Goal: Transaction & Acquisition: Purchase product/service

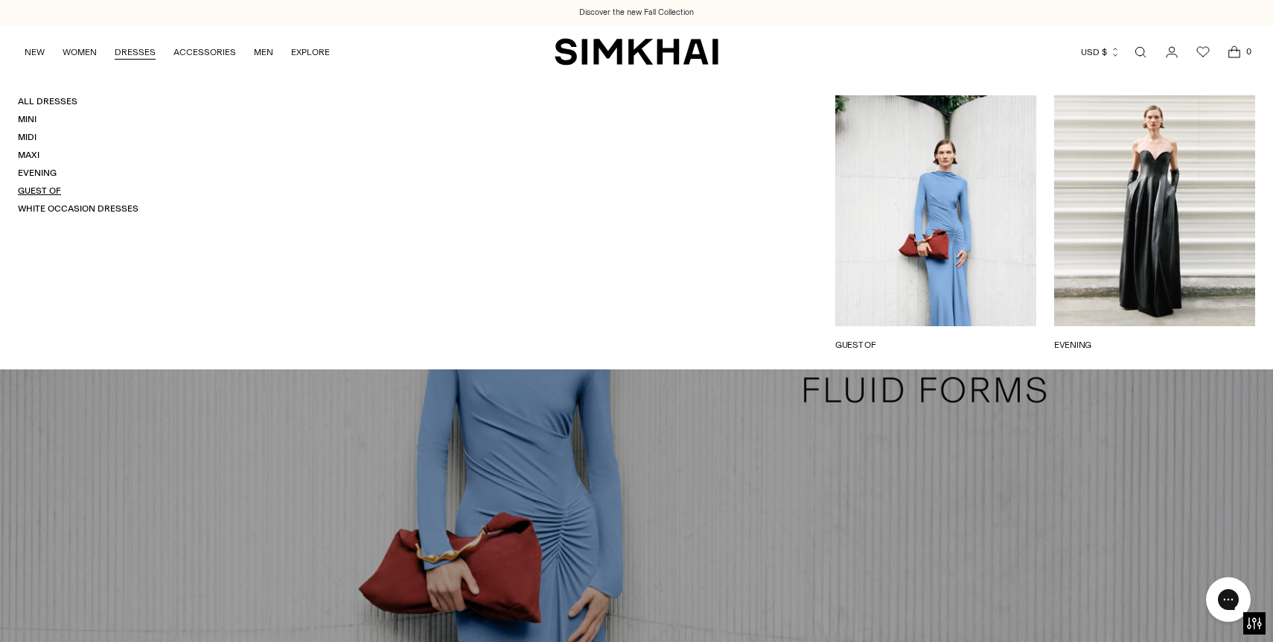
click at [30, 188] on link "Guest Of" at bounding box center [39, 190] width 43 height 10
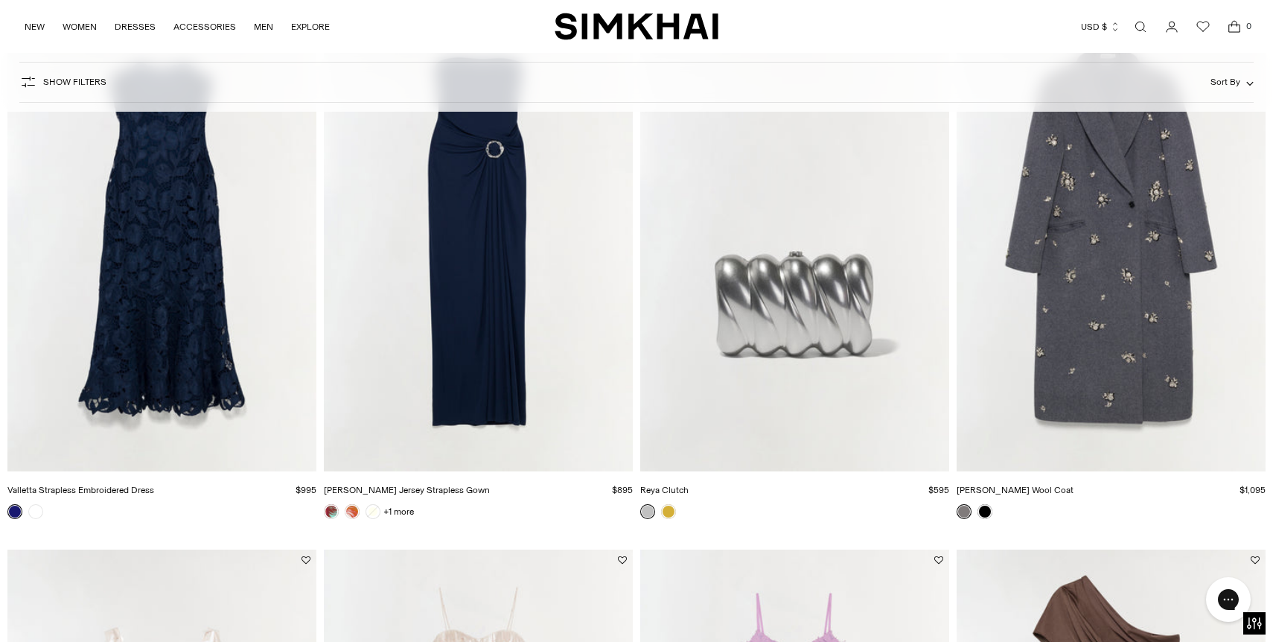
scroll to position [1288, 0]
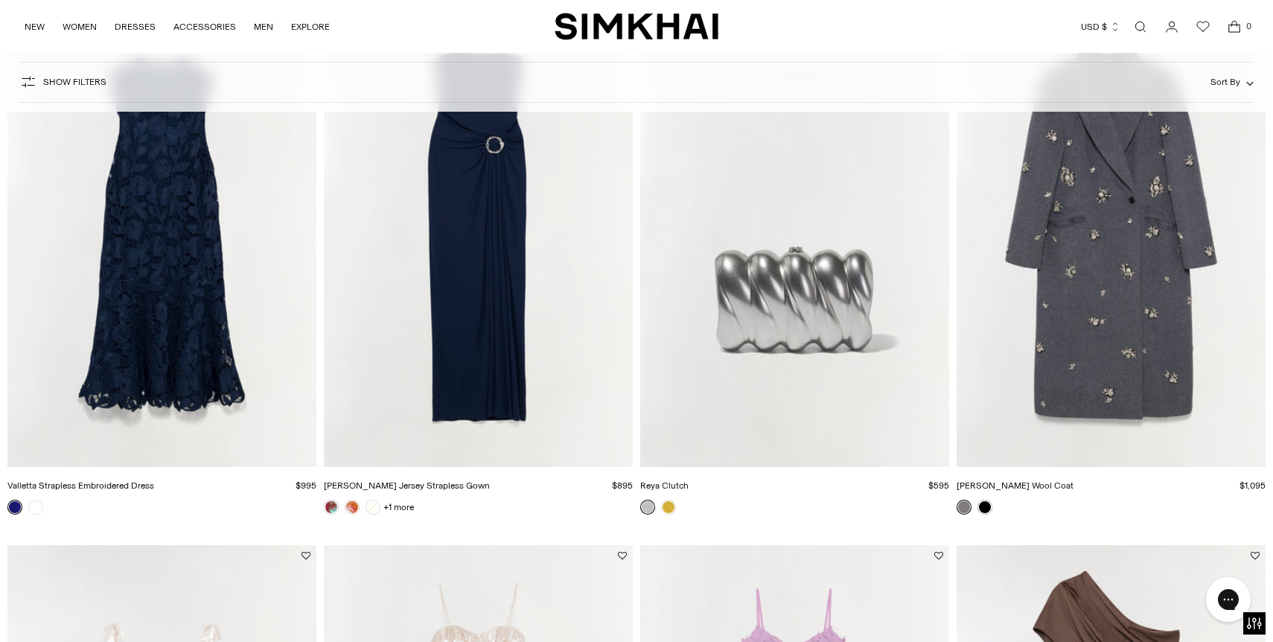
click at [0, 0] on img "Valletta Strapless Embroidered Dress" at bounding box center [0, 0] width 0 height 0
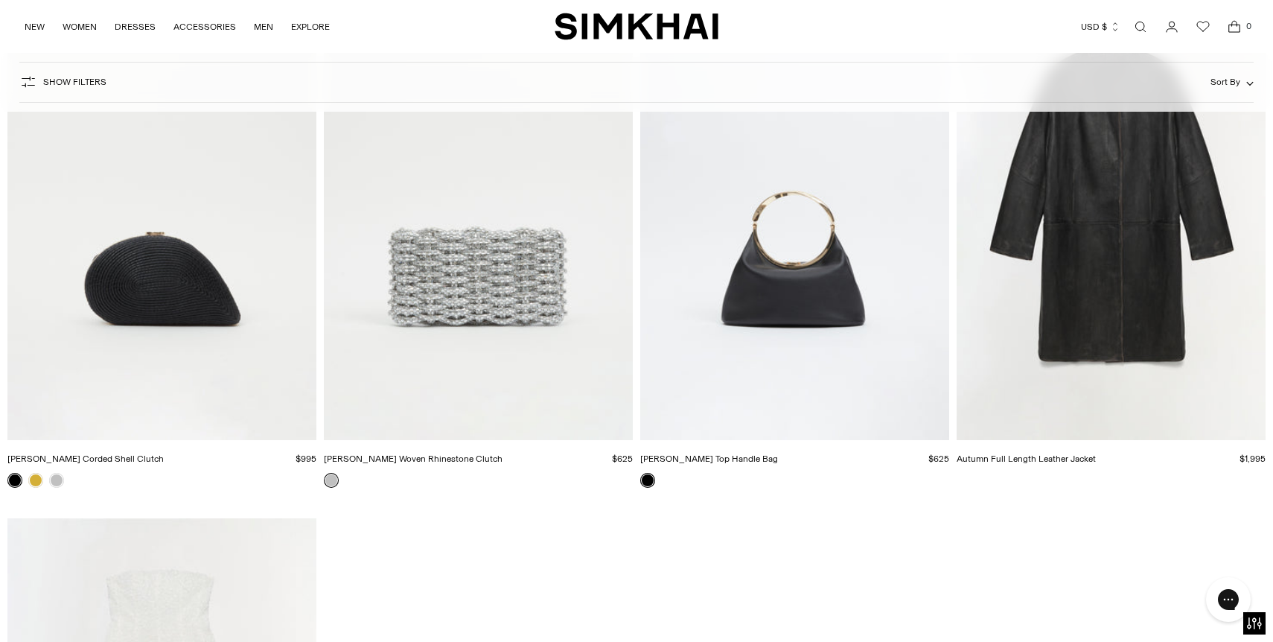
scroll to position [18028, 0]
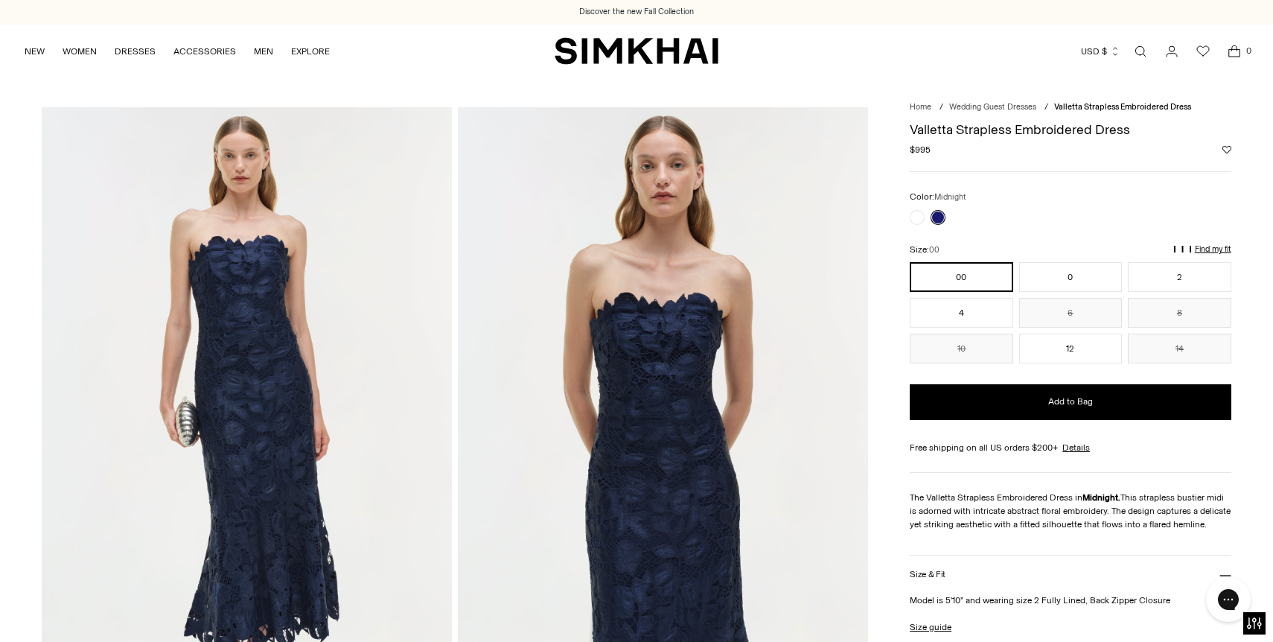
scroll to position [377, 0]
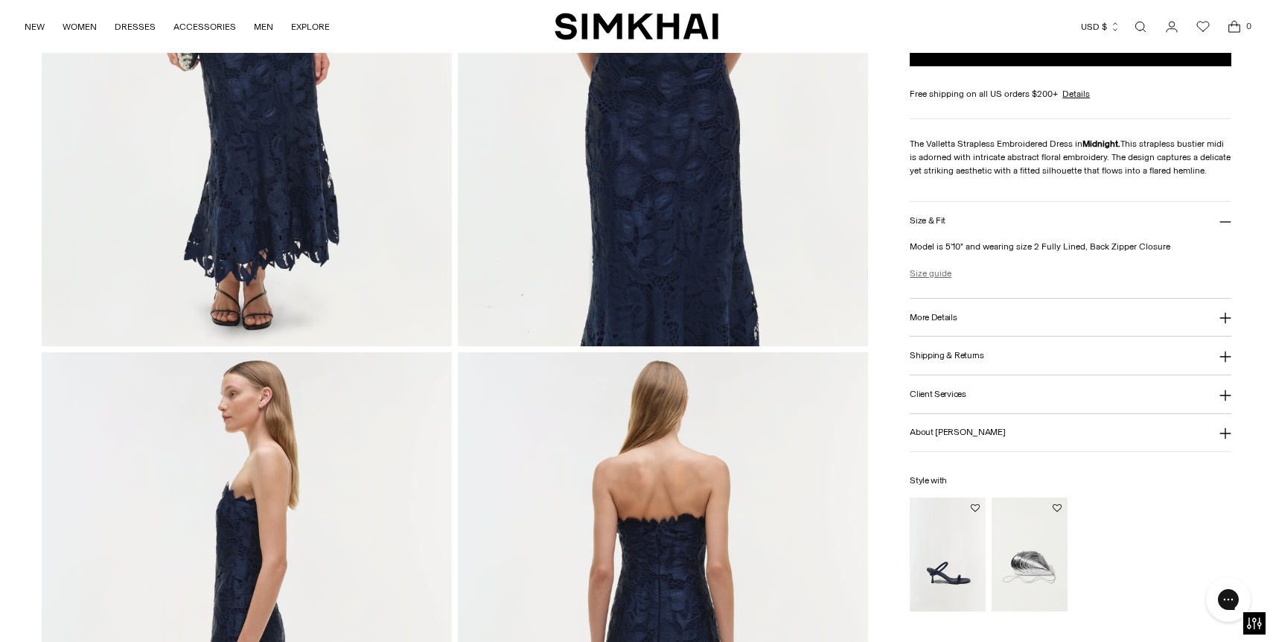
click at [931, 279] on link "Size guide" at bounding box center [931, 273] width 42 height 13
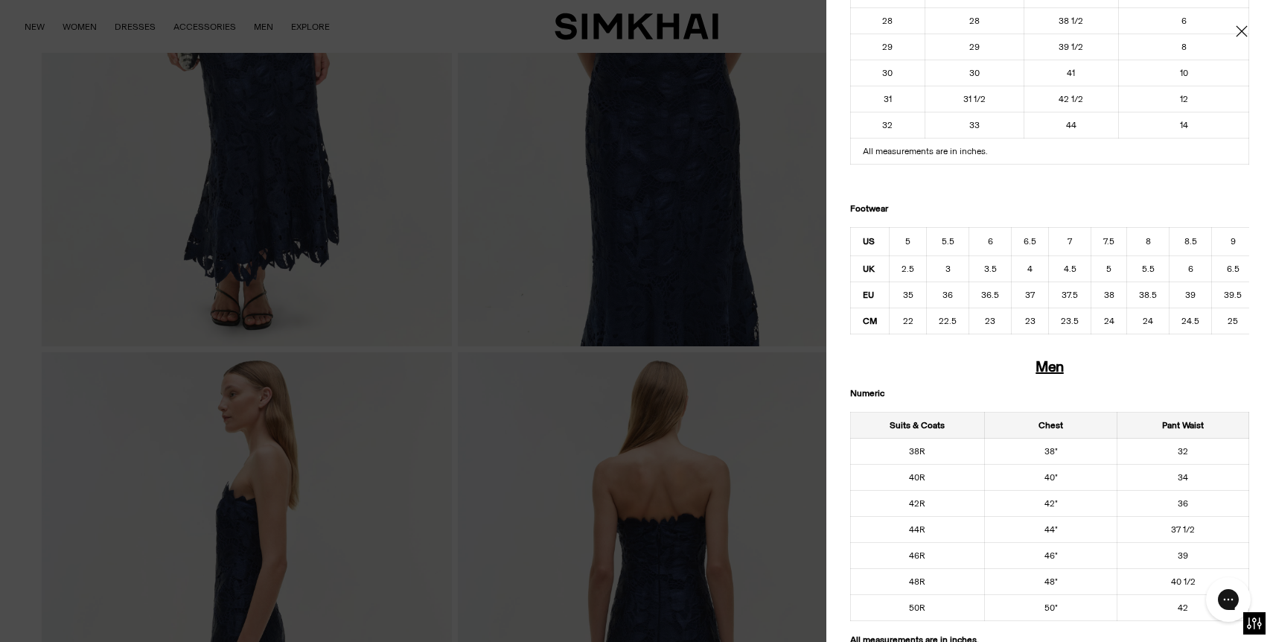
scroll to position [0, 0]
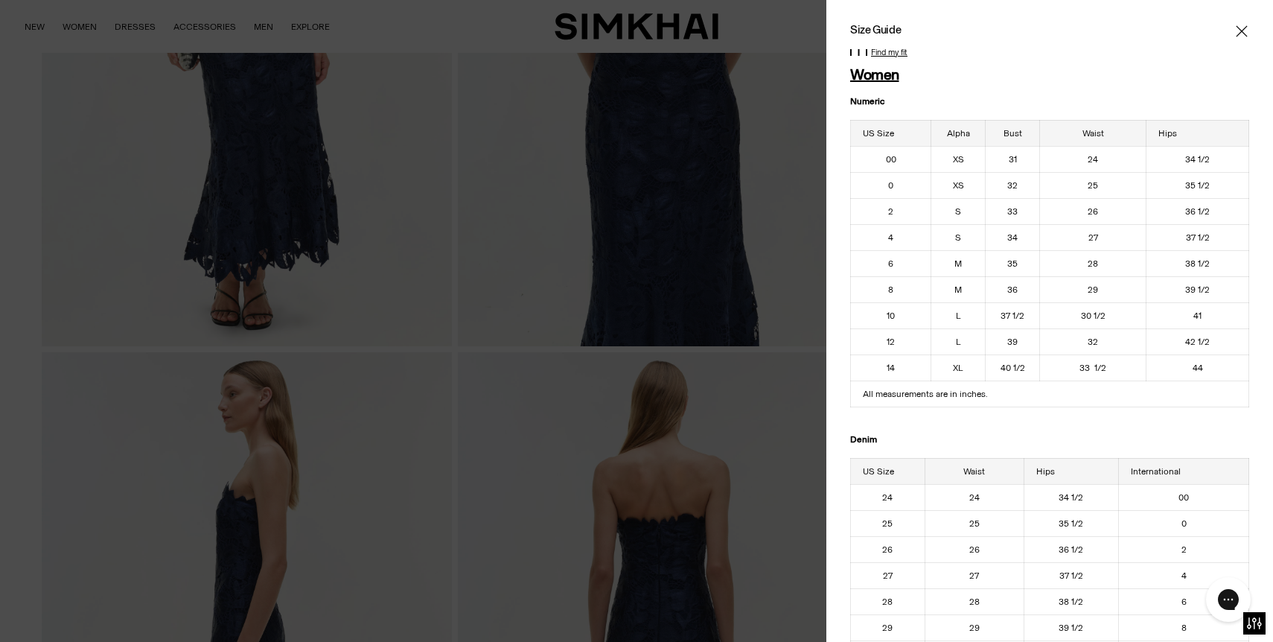
click at [813, 405] on div at bounding box center [636, 321] width 1273 height 642
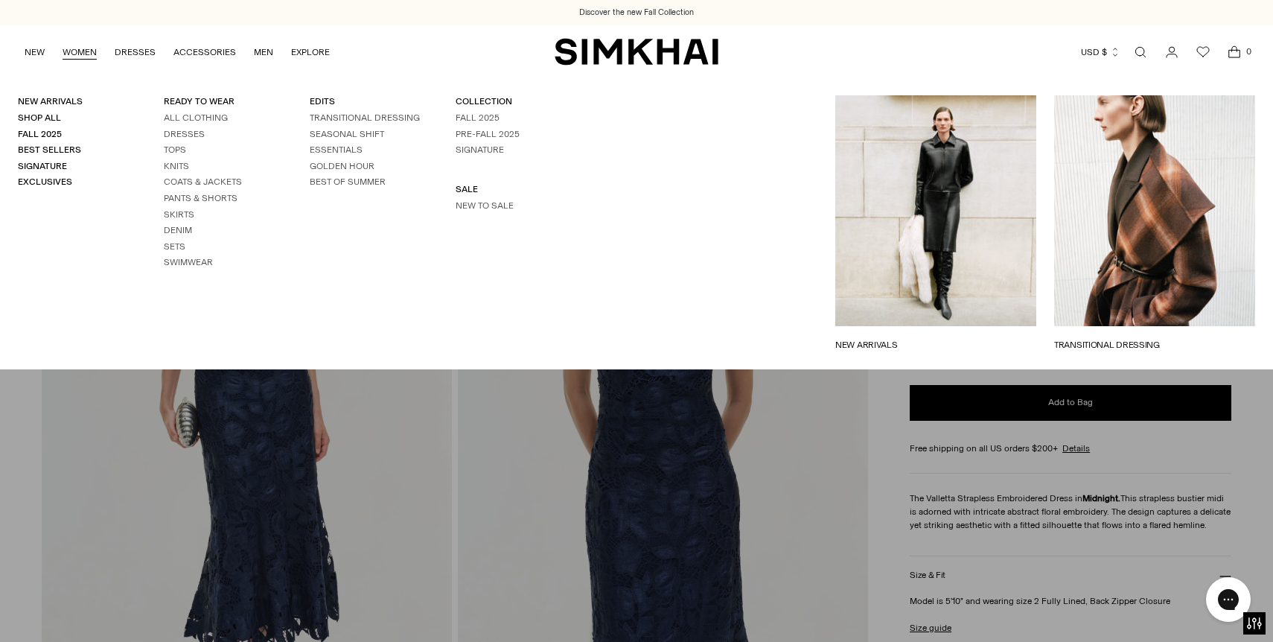
click at [173, 126] on ul "All Clothing Dresses Tops Knits Coats & Jackets Pants & Shorts Skirts Denim Set…" at bounding box center [219, 190] width 110 height 157
click at [174, 133] on link "Dresses" at bounding box center [184, 134] width 41 height 10
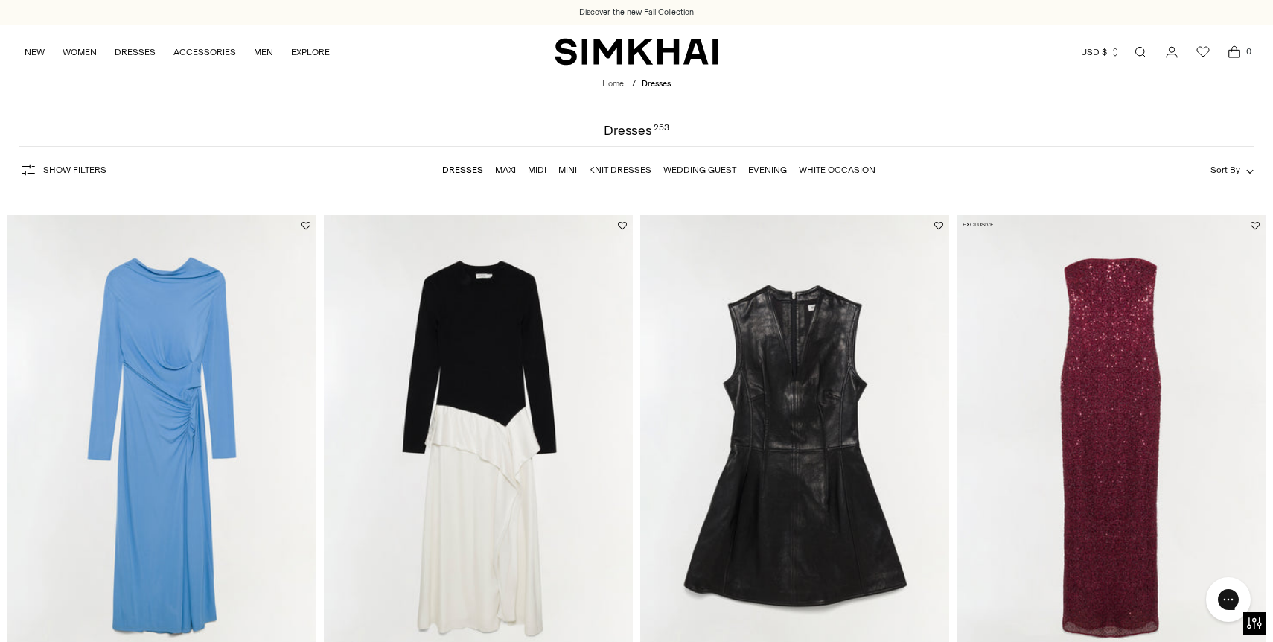
click at [506, 168] on link "Maxi" at bounding box center [505, 170] width 21 height 10
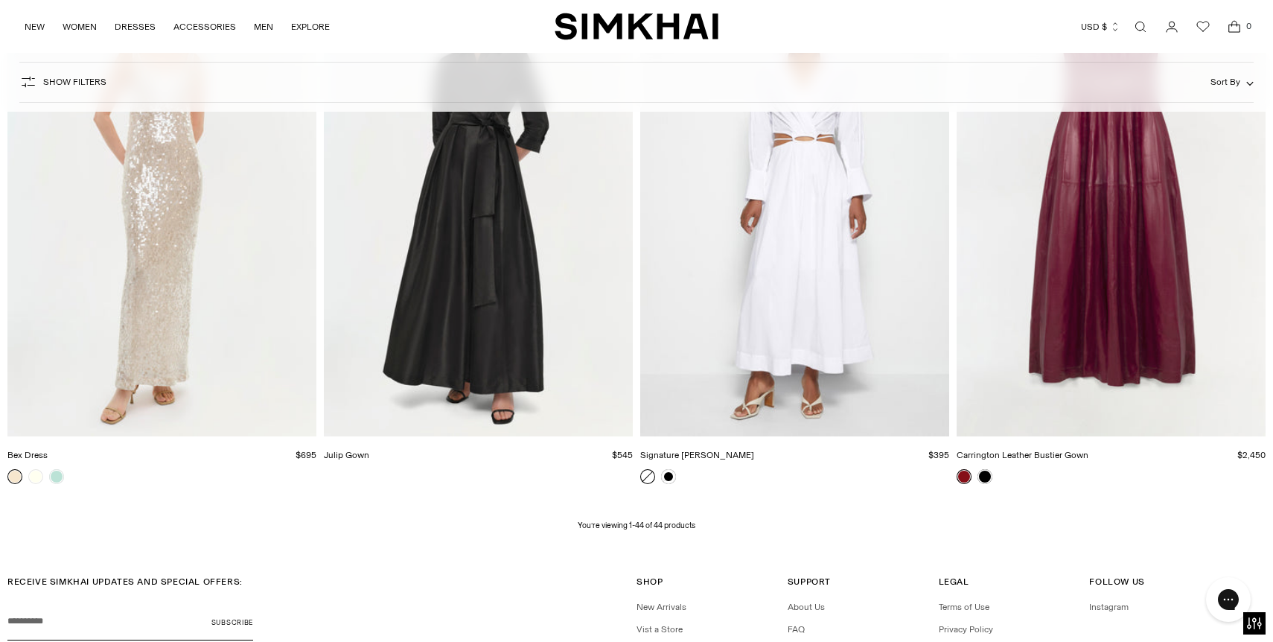
scroll to position [5642, 0]
